Goal: Task Accomplishment & Management: Complete application form

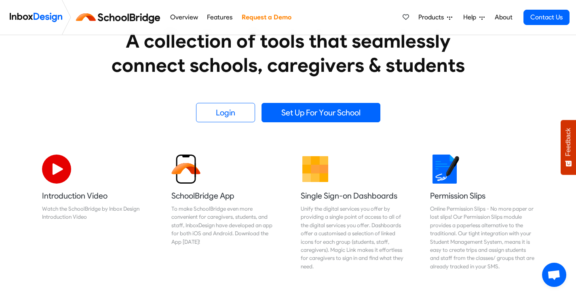
scroll to position [162, 0]
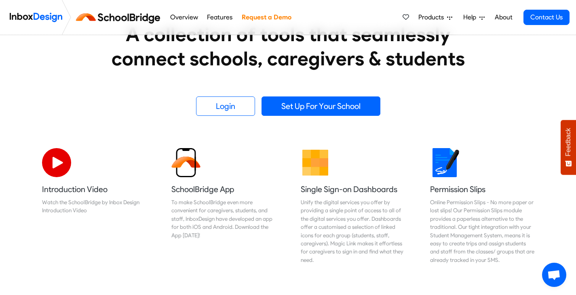
click at [259, 16] on link "Request a Demo" at bounding box center [266, 17] width 54 height 16
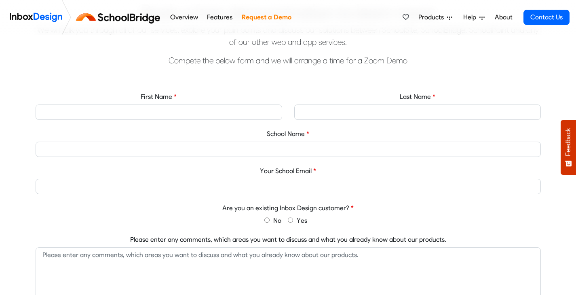
scroll to position [283, 0]
click at [99, 111] on input "First Name" at bounding box center [159, 111] width 246 height 15
type input "[PERSON_NAME]"
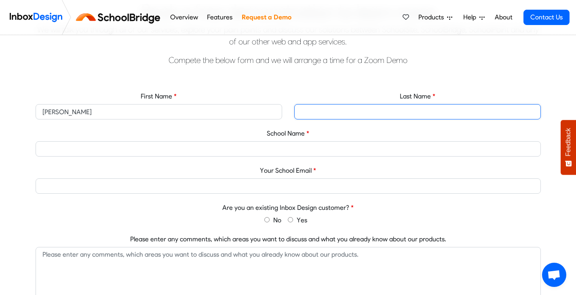
type input "Leyland"
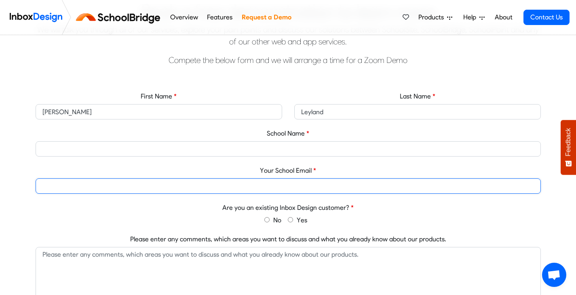
type input "emmal@tikihigh.school.nz"
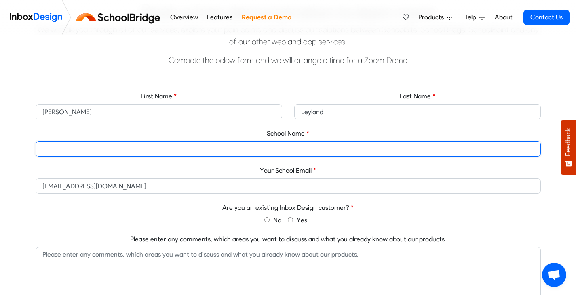
click at [206, 147] on input "School Name" at bounding box center [288, 148] width 505 height 15
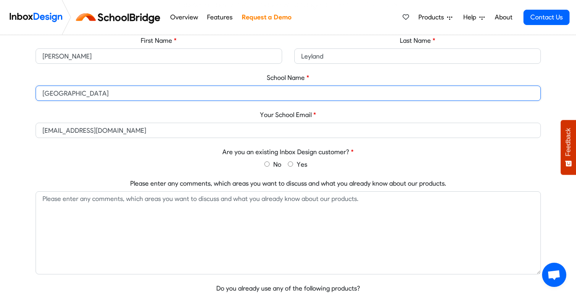
scroll to position [363, 0]
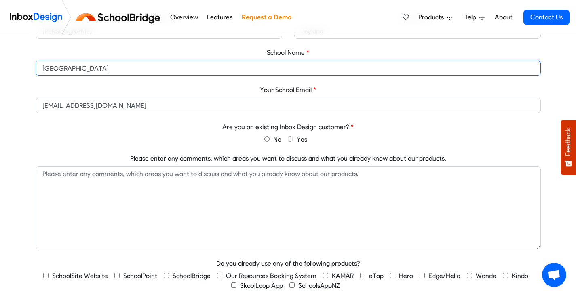
type input "Tikipunga High School"
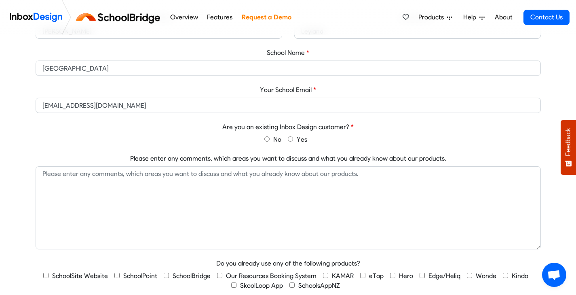
click at [265, 139] on input "No" at bounding box center [266, 139] width 5 height 5
radio input "true"
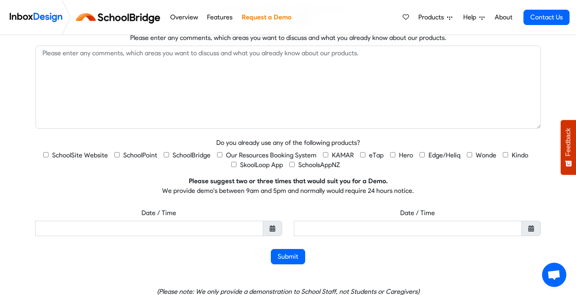
scroll to position [485, 0]
click at [324, 153] on input "KAMAR" at bounding box center [325, 154] width 5 height 5
checkbox input "true"
click at [275, 229] on icon at bounding box center [272, 228] width 6 height 6
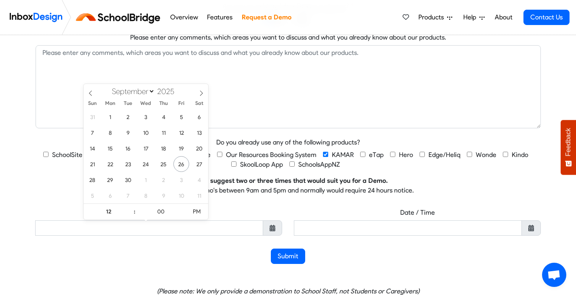
click at [201, 95] on icon at bounding box center [201, 93] width 6 height 6
select select "9"
click at [166, 132] on span "9" at bounding box center [163, 133] width 16 height 16
click at [131, 216] on span at bounding box center [131, 216] width 6 height 8
type input "2025-10-09 11:00 AM"
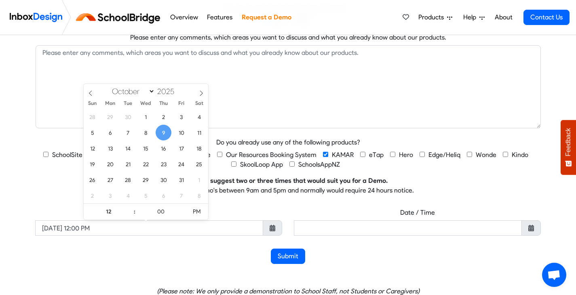
type input "11"
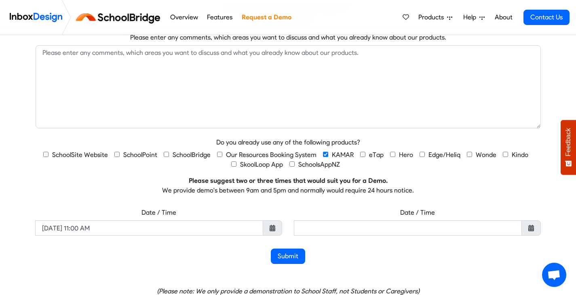
click at [531, 227] on icon at bounding box center [531, 228] width 6 height 6
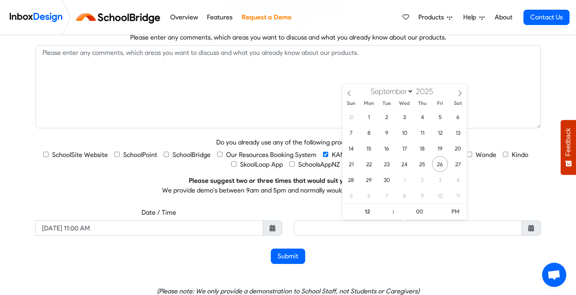
click at [490, 195] on p "Please suggest two or three times that would suit you for a Demo. We provide de…" at bounding box center [288, 185] width 505 height 19
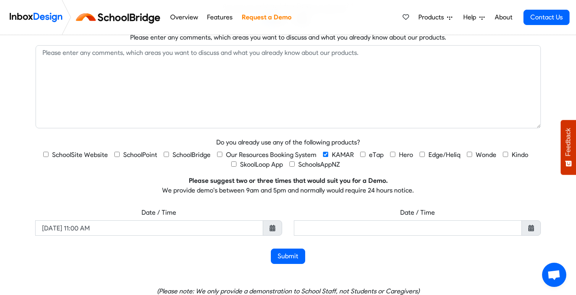
click at [529, 229] on icon at bounding box center [531, 228] width 6 height 6
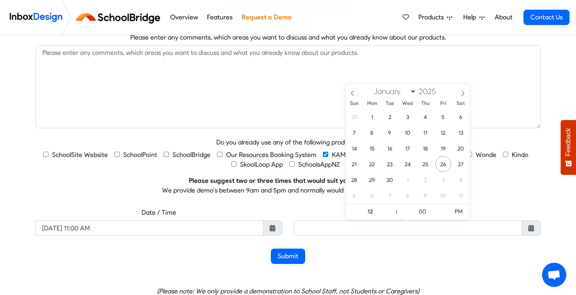
drag, startPoint x: 464, startPoint y: 92, endPoint x: 449, endPoint y: 107, distance: 20.8
click at [462, 92] on icon at bounding box center [463, 93] width 6 height 6
select select "9"
click at [374, 164] on span "20" at bounding box center [372, 164] width 16 height 16
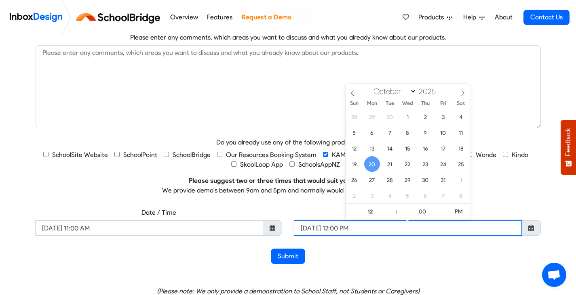
click at [359, 230] on input "2025-10-20 12:00 PM" at bounding box center [408, 228] width 228 height 15
click at [344, 228] on input "2025-10-20 12:00 PM" at bounding box center [408, 228] width 228 height 15
click at [341, 227] on input "2025-10-20 12:00 PM" at bounding box center [408, 228] width 228 height 15
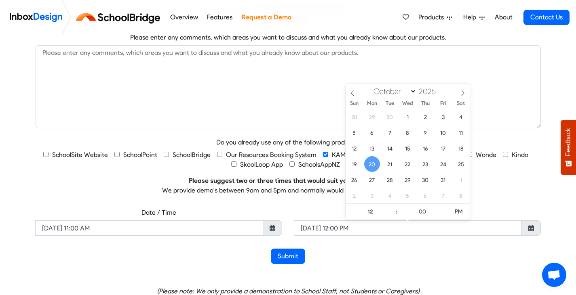
click at [391, 216] on span at bounding box center [392, 216] width 6 height 8
type input "2025-10-20 11:00 AM"
type input "11"
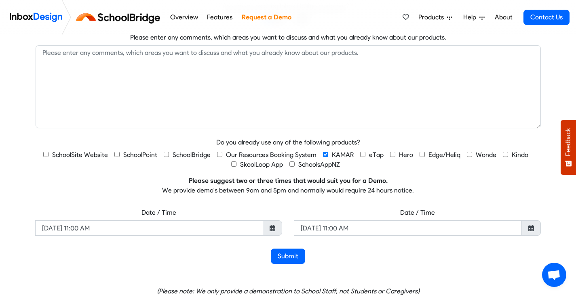
drag, startPoint x: 425, startPoint y: 256, endPoint x: 321, endPoint y: 256, distance: 103.4
click at [418, 256] on div "Submit" at bounding box center [288, 256] width 505 height 15
drag, startPoint x: 290, startPoint y: 256, endPoint x: 338, endPoint y: 261, distance: 49.1
click at [290, 255] on button "Submit" at bounding box center [288, 256] width 34 height 15
